Goal: Navigation & Orientation: Understand site structure

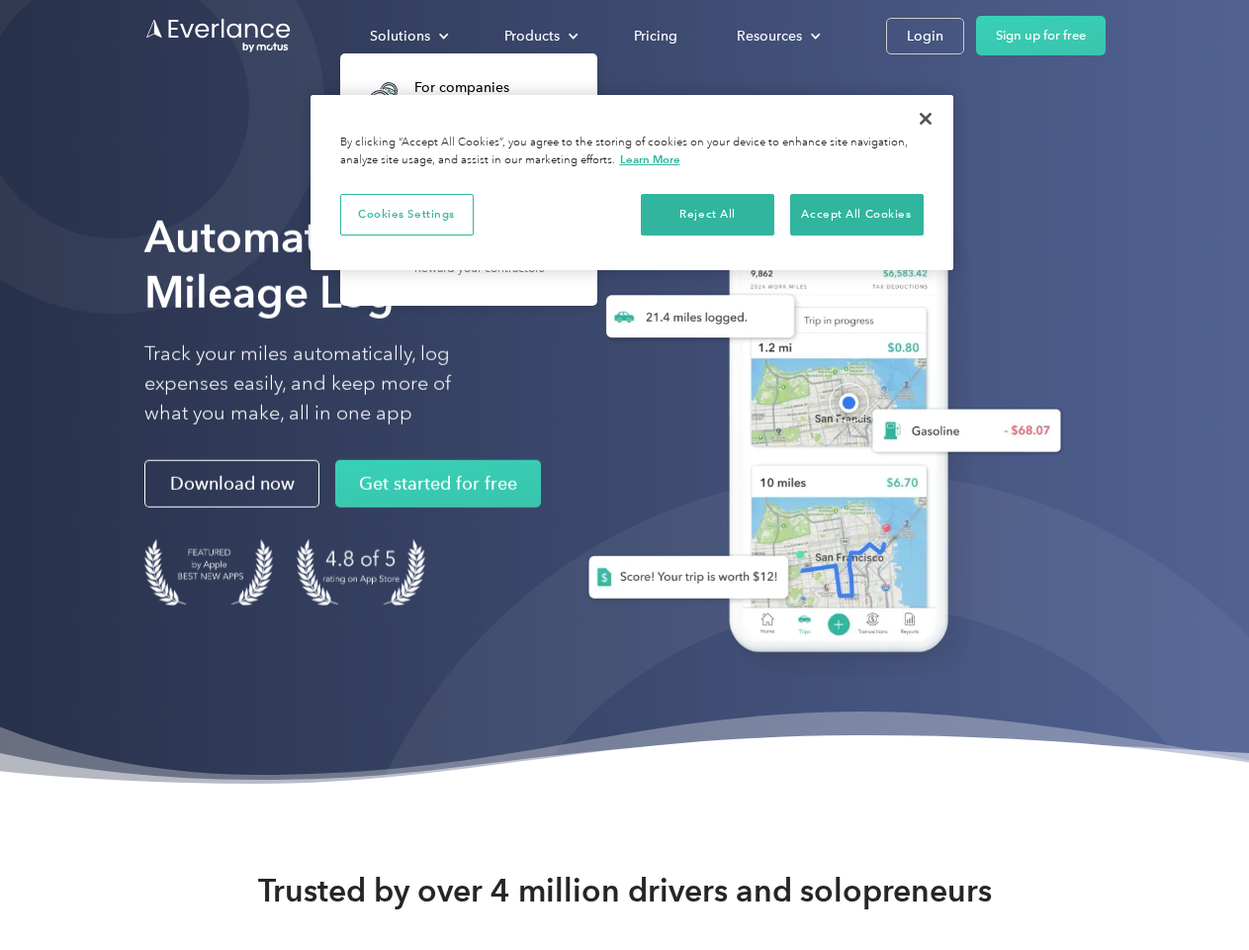
click at [409, 36] on div "Solutions" at bounding box center [400, 36] width 60 height 25
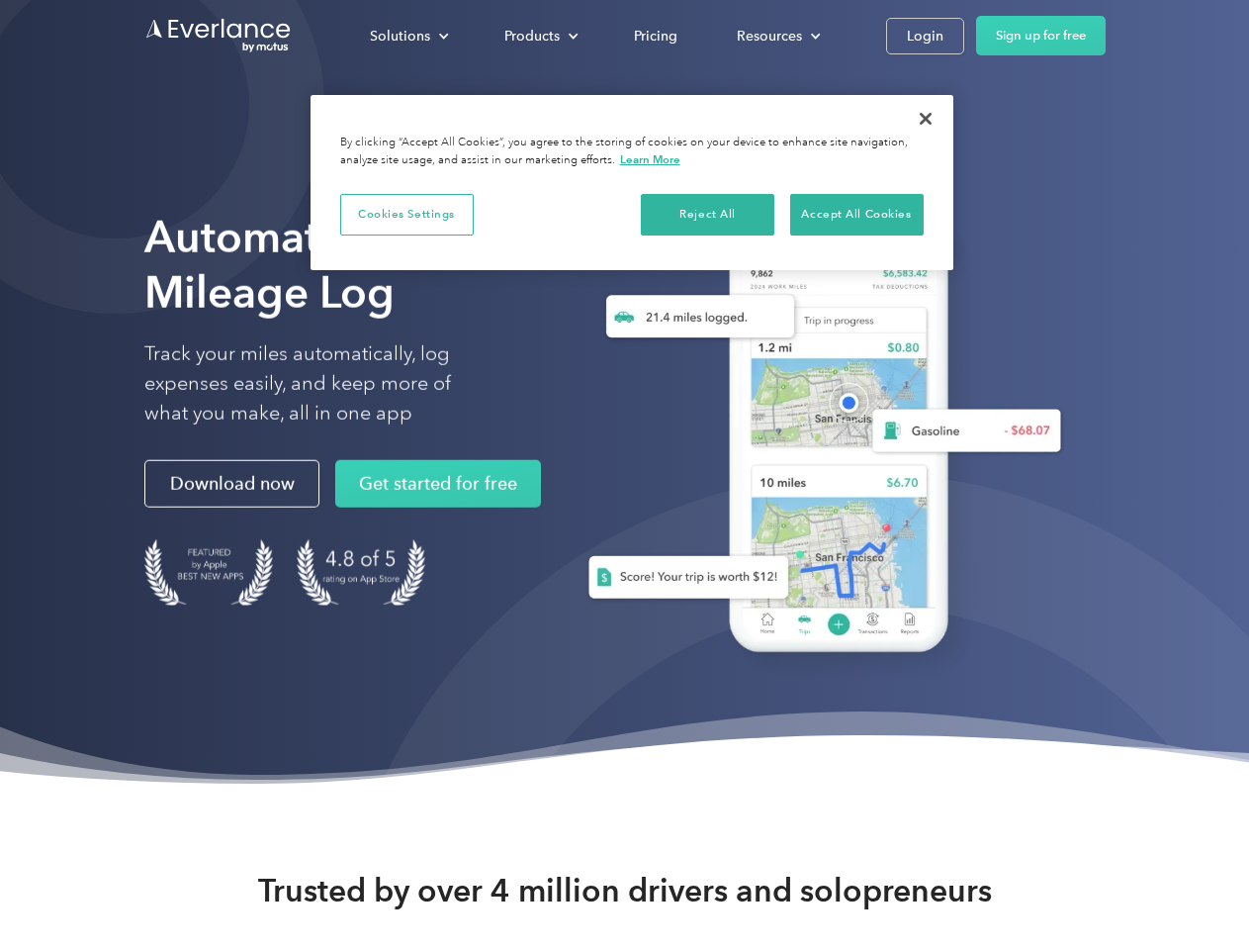
click at [539, 36] on div "Products" at bounding box center [532, 36] width 55 height 25
click at [777, 36] on div "Resources" at bounding box center [769, 36] width 65 height 25
click at [407, 214] on button "Cookies Settings" at bounding box center [407, 215] width 134 height 42
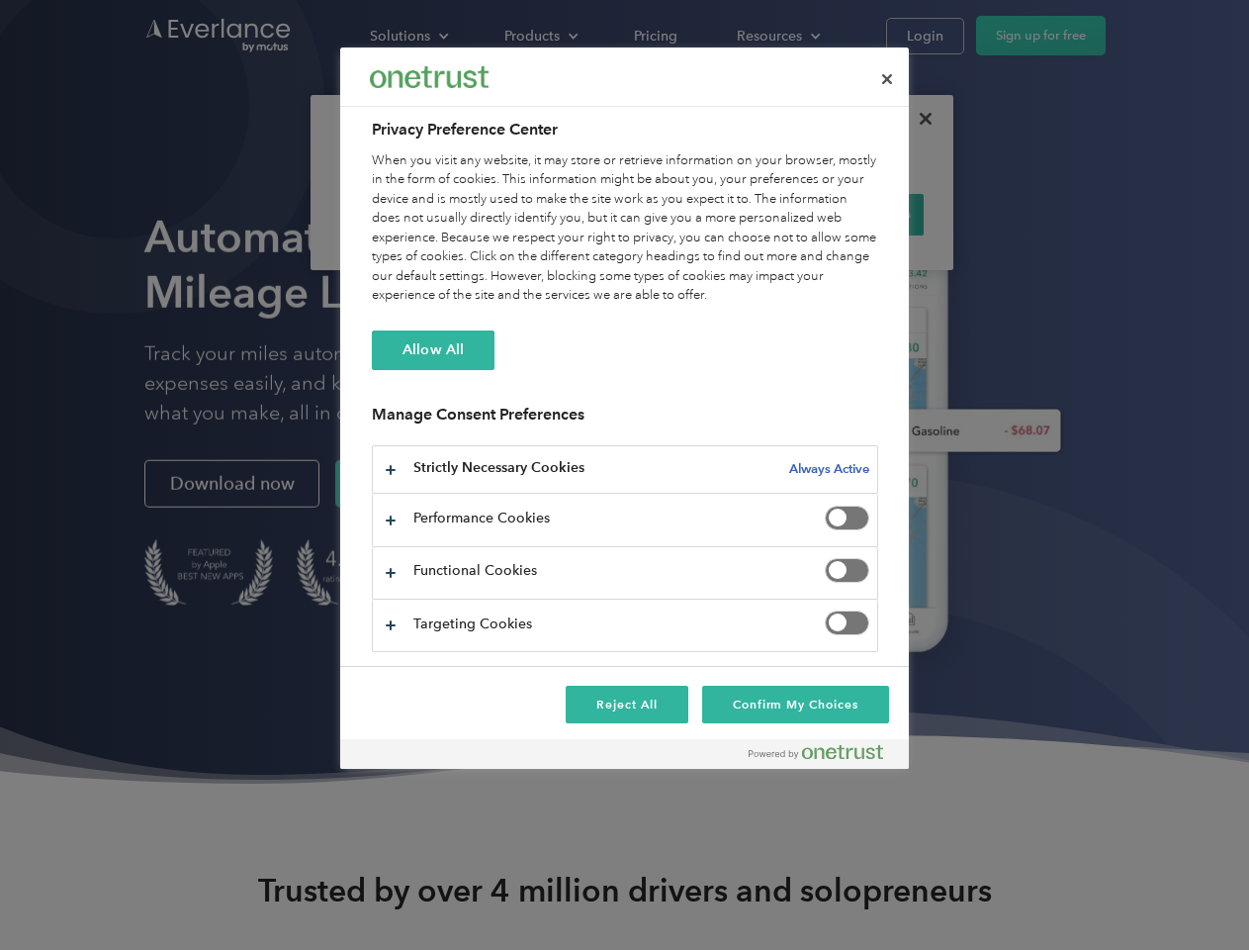
click at [708, 214] on div "When you visit any website, it may store or retrieve information on your browse…" at bounding box center [625, 228] width 507 height 154
click at [857, 214] on div "When you visit any website, it may store or retrieve information on your browse…" at bounding box center [625, 228] width 507 height 154
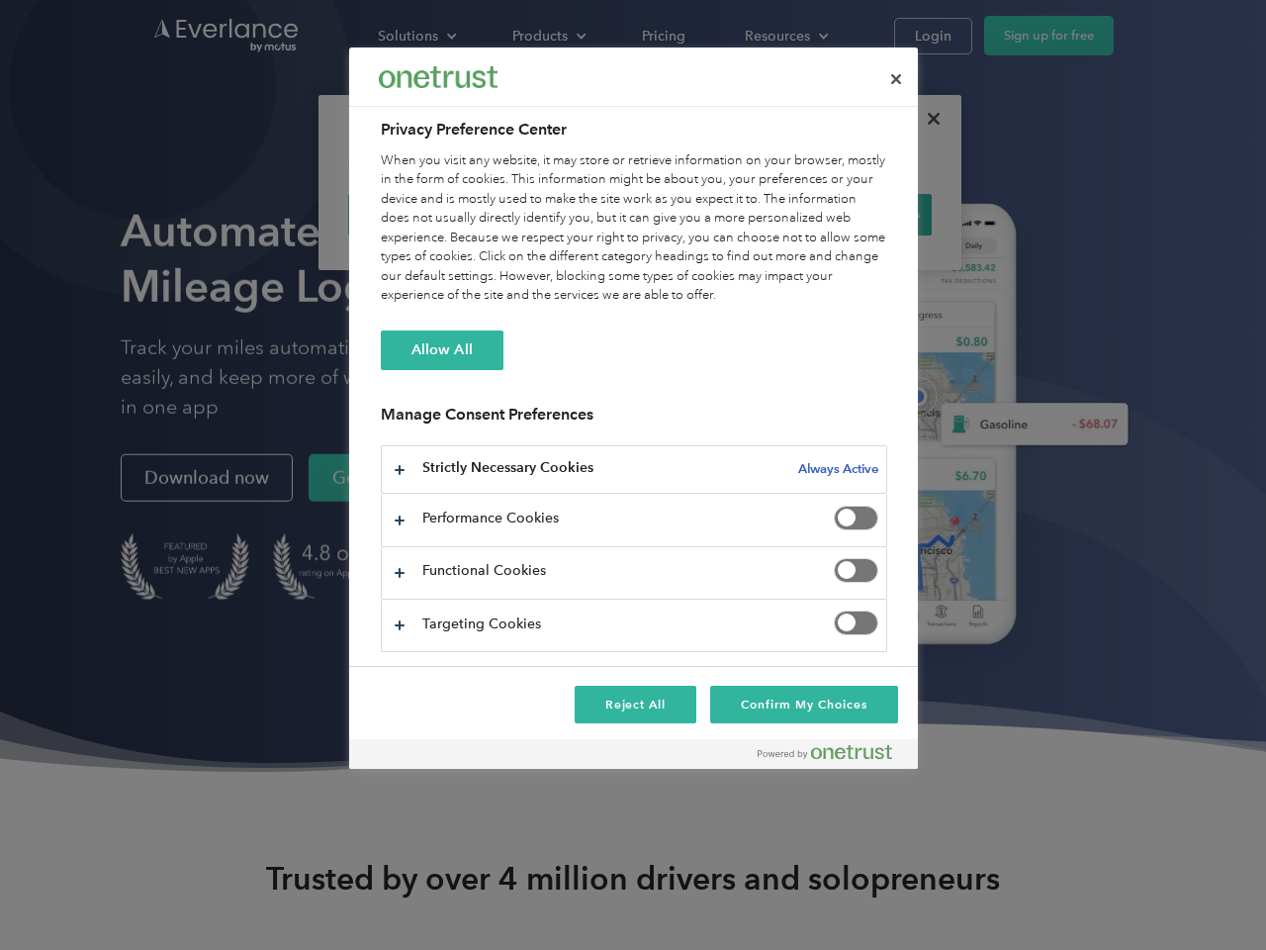
click at [926, 119] on div at bounding box center [633, 475] width 1266 height 950
